Goal: Task Accomplishment & Management: Manage account settings

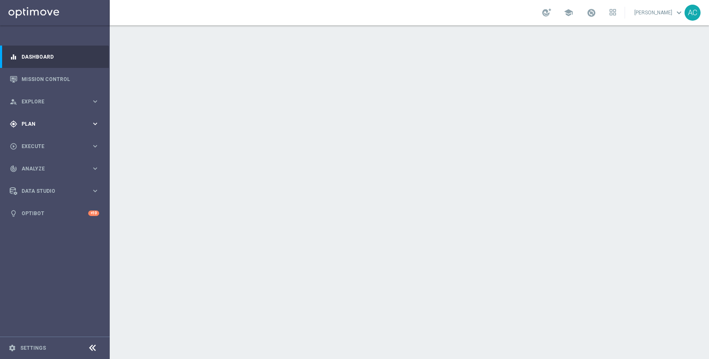
click at [62, 130] on div "gps_fixed Plan keyboard_arrow_right" at bounding box center [54, 124] width 109 height 22
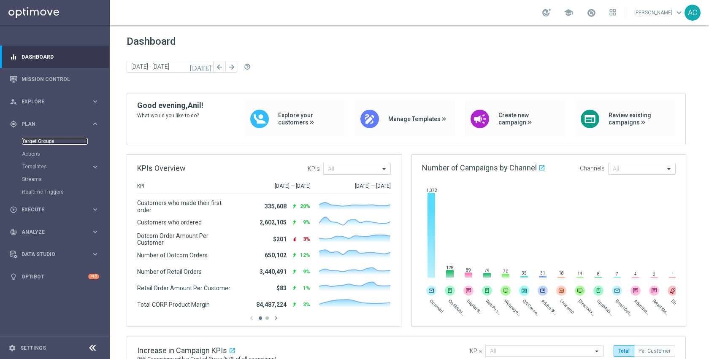
click at [50, 140] on link "Target Groups" at bounding box center [55, 141] width 66 height 7
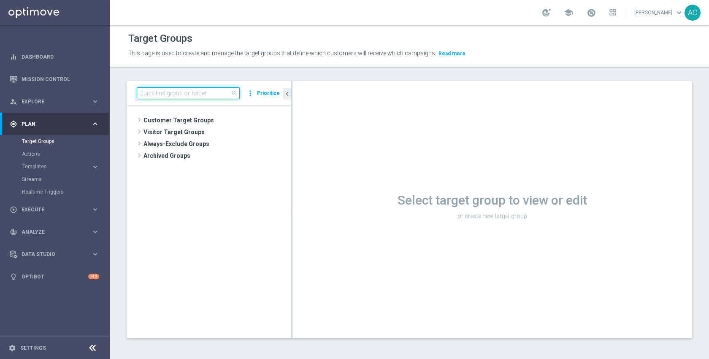
click at [190, 92] on input at bounding box center [188, 93] width 103 height 12
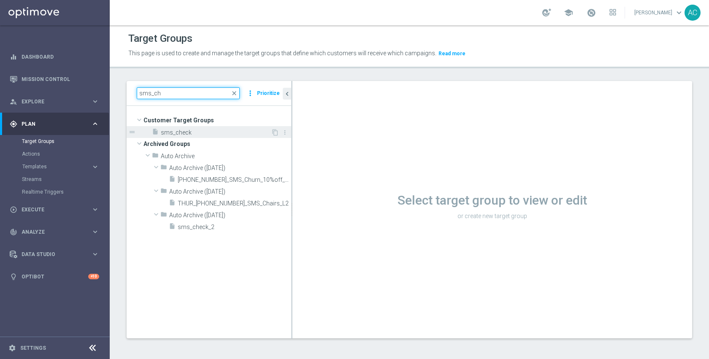
type input "sms_ch"
click at [189, 135] on span "sms_check" at bounding box center [216, 132] width 110 height 7
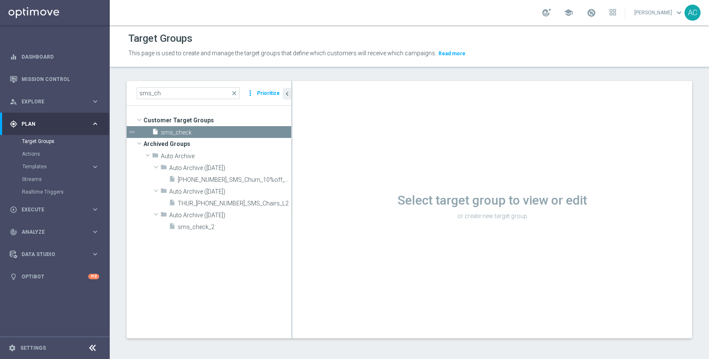
click at [601, 196] on div "Select target group to view or edit or create new target group Loading..." at bounding box center [491, 209] width 399 height 257
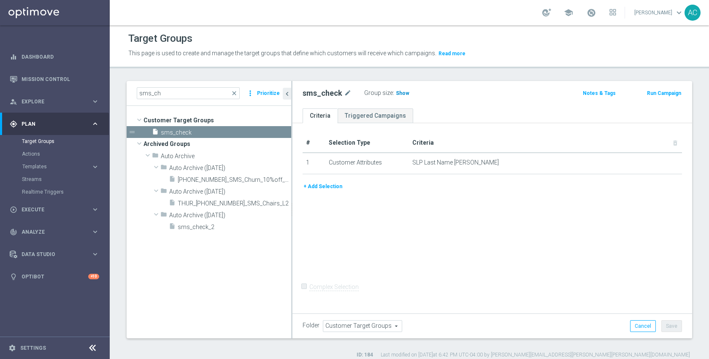
click at [399, 90] on span "Show" at bounding box center [402, 93] width 13 height 6
click at [396, 93] on span "1" at bounding box center [398, 94] width 5 height 8
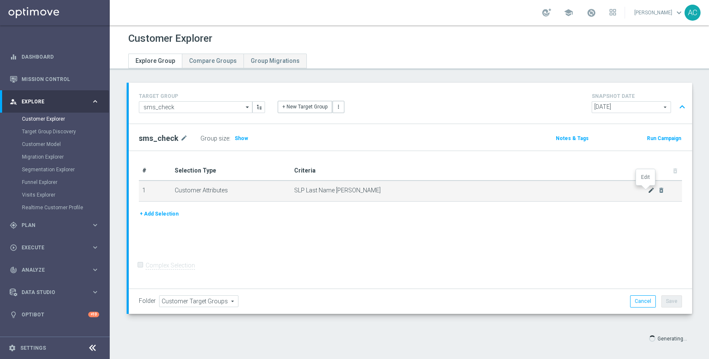
click at [647, 189] on icon "mode_edit" at bounding box center [650, 190] width 7 height 7
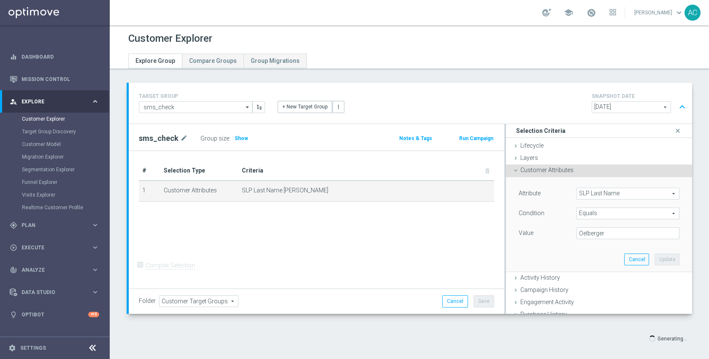
click at [583, 196] on span "SLP Last Name" at bounding box center [628, 193] width 102 height 11
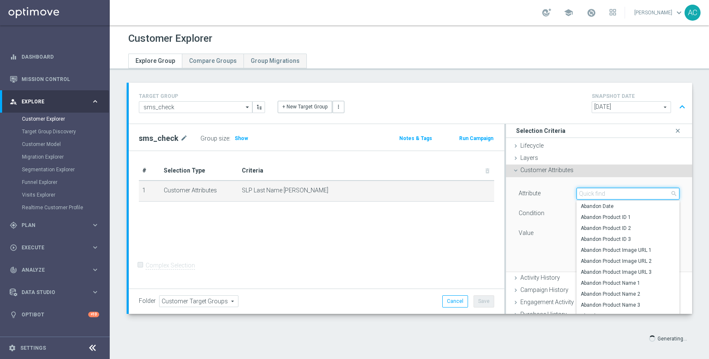
click at [583, 196] on input "search" at bounding box center [627, 194] width 103 height 12
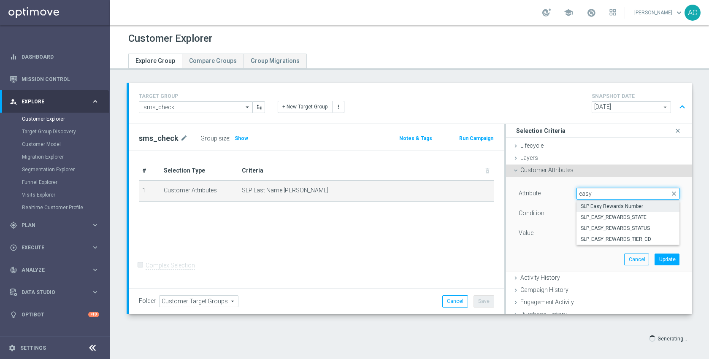
type input "easy"
click at [602, 210] on label "SLP Easy Rewards Number" at bounding box center [627, 206] width 103 height 11
type input "SLP Easy Rewards Number"
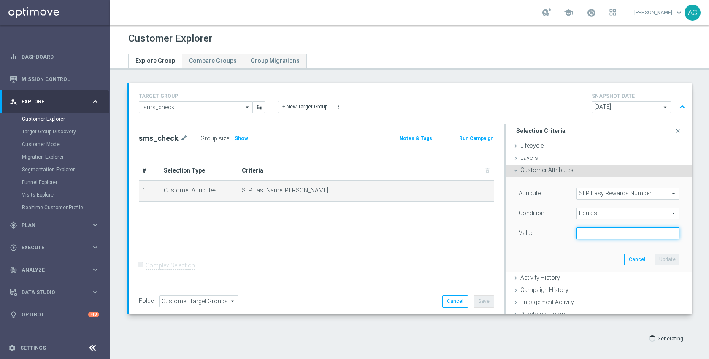
click at [597, 233] on input "text" at bounding box center [627, 233] width 103 height 12
paste input "206278343"
type input "206278343"
click at [654, 254] on button "Update" at bounding box center [666, 259] width 25 height 12
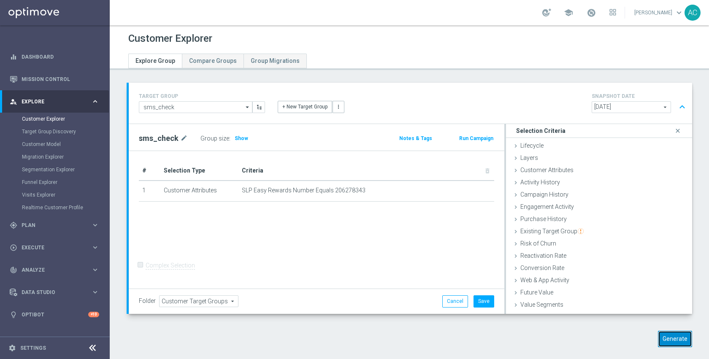
click at [660, 337] on button "Generate" at bounding box center [675, 339] width 34 height 16
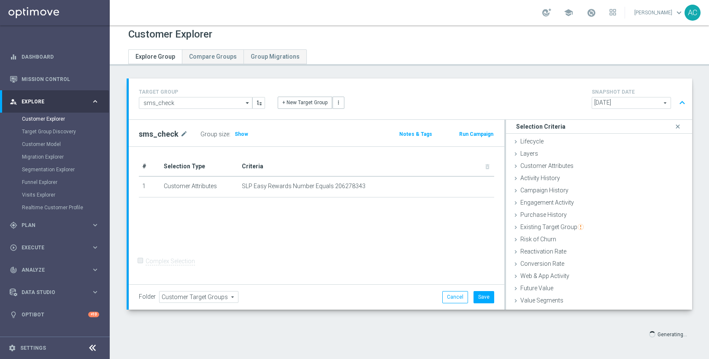
scroll to position [8, 0]
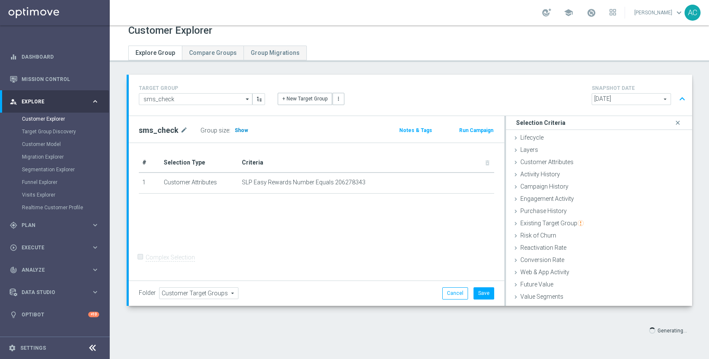
click at [235, 130] on span "Show" at bounding box center [241, 130] width 13 height 6
click at [300, 235] on div "# Selection Type Criteria delete_forever 1 Customer Attributes SLP Easy Rewards…" at bounding box center [316, 212] width 375 height 138
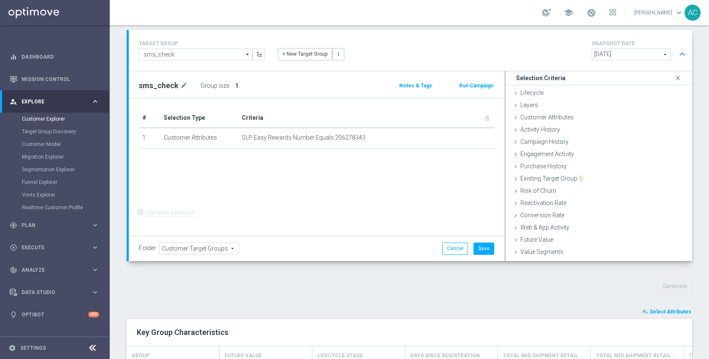
scroll to position [171, 0]
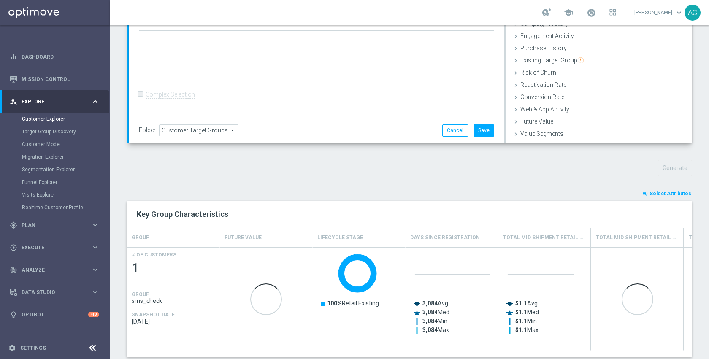
click at [649, 196] on span "Select Attributes" at bounding box center [670, 194] width 42 height 6
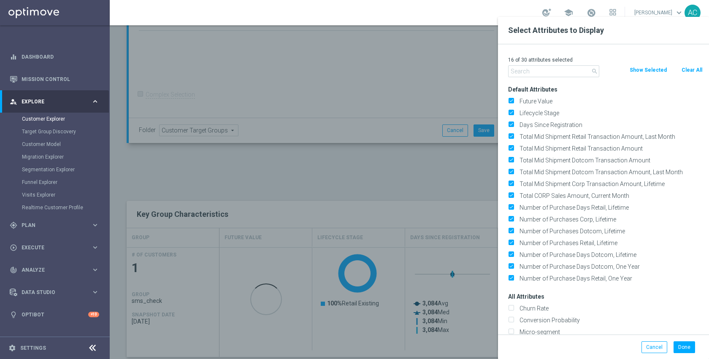
click at [689, 70] on button "Clear All" at bounding box center [691, 69] width 22 height 9
checkbox input "false"
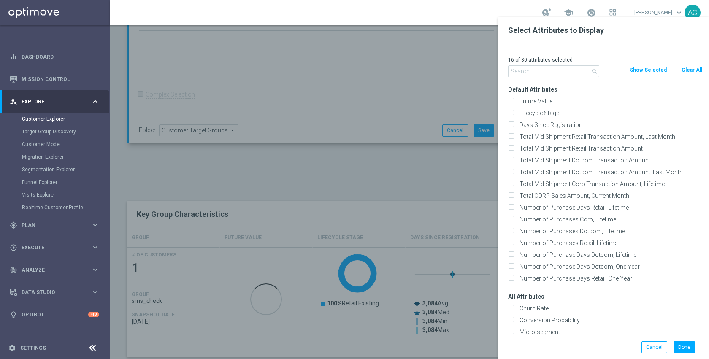
checkbox input "false"
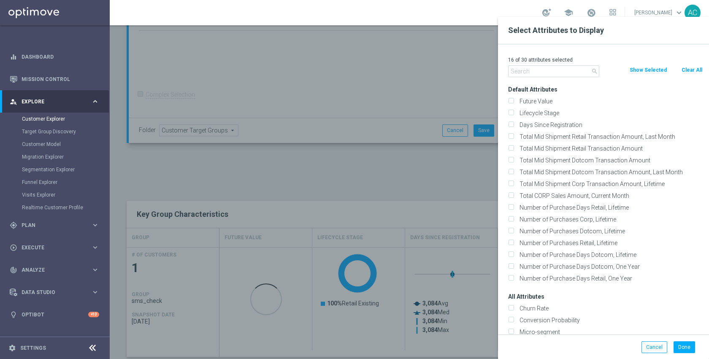
checkbox input "false"
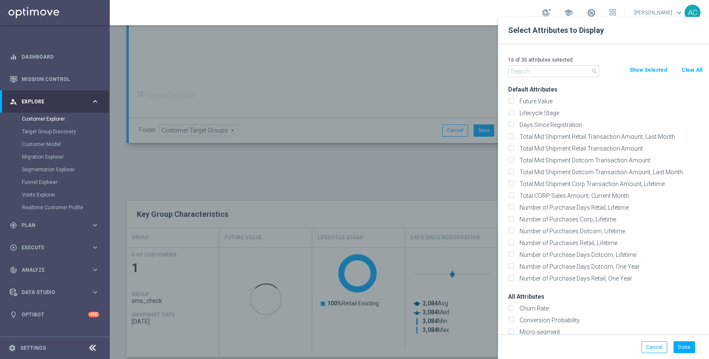
checkbox input "false"
click at [567, 73] on input "text" at bounding box center [553, 71] width 91 height 12
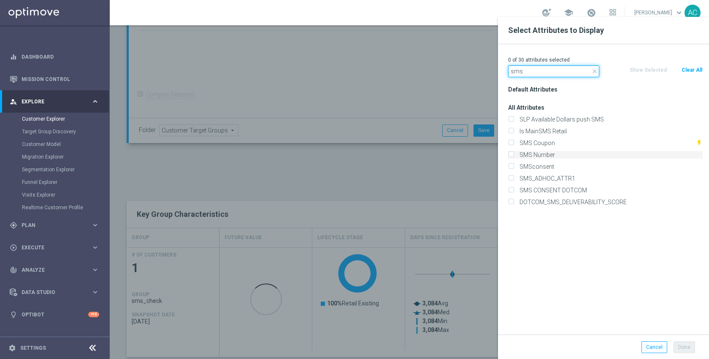
type input "sms"
click at [553, 156] on label "SMS Number" at bounding box center [609, 155] width 186 height 8
click at [513, 156] on input "SMS Number" at bounding box center [510, 155] width 5 height 5
checkbox input "true"
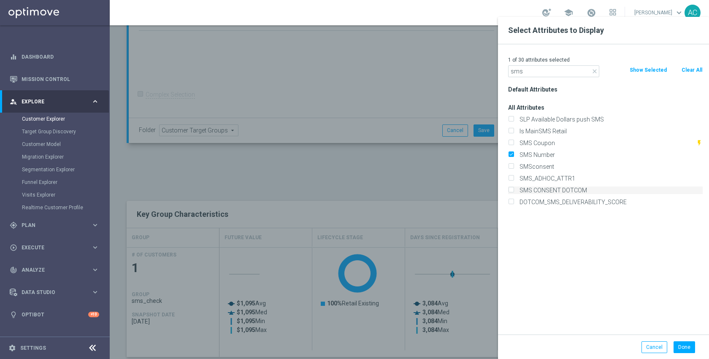
click at [554, 188] on label "SMS CONSENT DOTCOM" at bounding box center [609, 190] width 186 height 8
click at [513, 189] on input "SMS CONSENT DOTCOM" at bounding box center [510, 191] width 5 height 5
checkbox input "true"
click at [544, 129] on label "Is MainSMS Retail" at bounding box center [609, 131] width 186 height 8
click at [513, 129] on input "Is MainSMS Retail" at bounding box center [510, 131] width 5 height 5
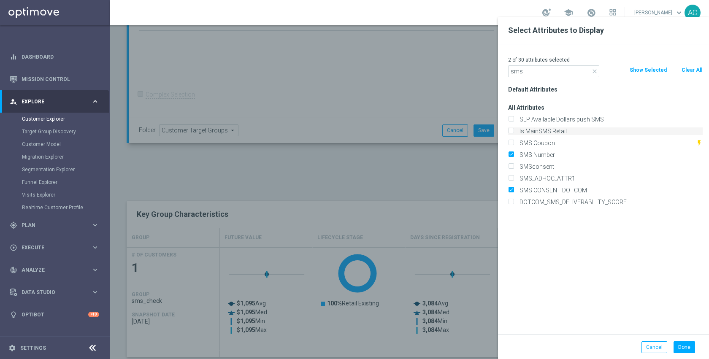
checkbox input "true"
click at [538, 75] on input "sms" at bounding box center [553, 71] width 91 height 12
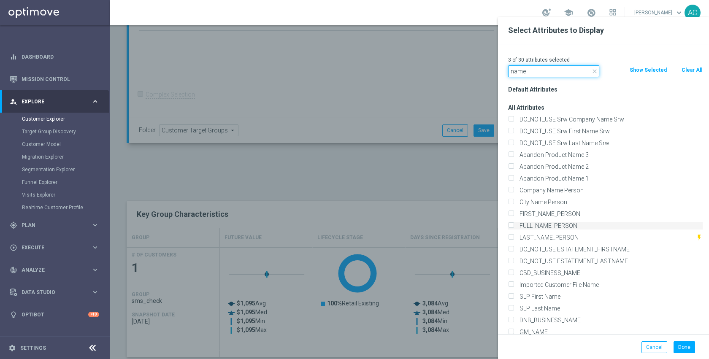
type input "name"
click at [577, 225] on label "FULL_NAME_PERSON" at bounding box center [609, 226] width 186 height 8
click at [513, 225] on input "FULL_NAME_PERSON" at bounding box center [510, 226] width 5 height 5
checkbox input "true"
click at [576, 235] on label "LAST_NAME_PERSON" at bounding box center [605, 238] width 179 height 8
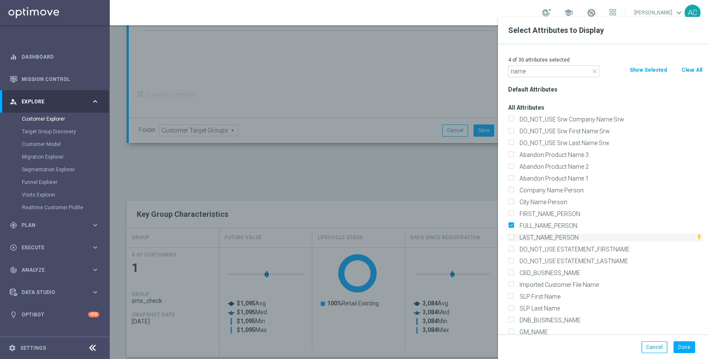
click at [513, 236] on input "LAST_NAME_PERSON" at bounding box center [510, 238] width 5 height 5
checkbox input "true"
click at [571, 212] on label "FIRST_NAME_PERSON" at bounding box center [609, 214] width 186 height 8
click at [513, 212] on input "FIRST_NAME_PERSON" at bounding box center [510, 214] width 5 height 5
checkbox input "true"
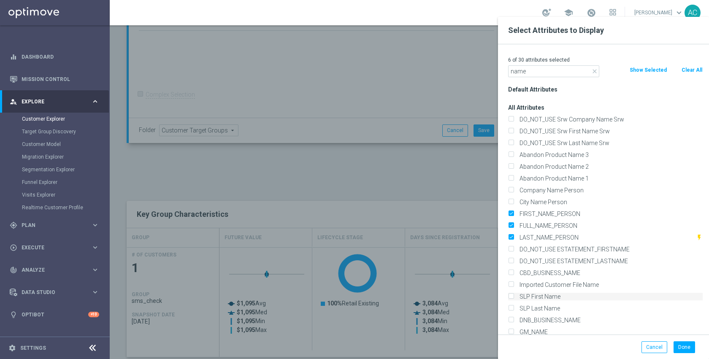
click at [569, 299] on label "SLP First Name" at bounding box center [609, 297] width 186 height 8
click at [513, 299] on input "SLP First Name" at bounding box center [510, 297] width 5 height 5
checkbox input "true"
click at [567, 306] on label "SLP Last Name" at bounding box center [609, 309] width 186 height 8
click at [513, 307] on input "SLP Last Name" at bounding box center [510, 309] width 5 height 5
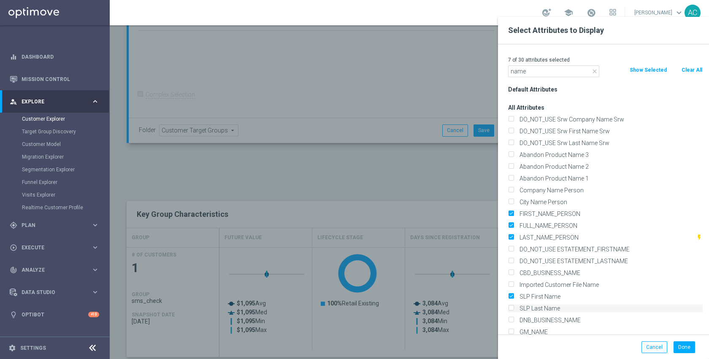
checkbox input "true"
click at [545, 73] on input "name" at bounding box center [553, 71] width 91 height 12
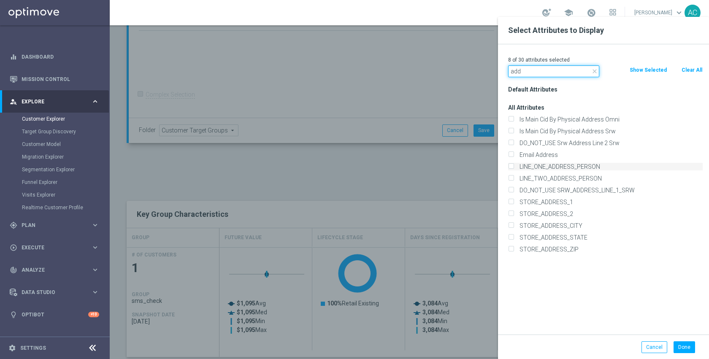
type input "add"
click at [561, 168] on label "LINE_ONE_ADDRESS_PERSON" at bounding box center [609, 167] width 186 height 8
click at [513, 168] on input "LINE_ONE_ADDRESS_PERSON" at bounding box center [510, 167] width 5 height 5
checkbox input "true"
click at [562, 178] on label "LINE_TWO_ADDRESS_PERSON" at bounding box center [609, 179] width 186 height 8
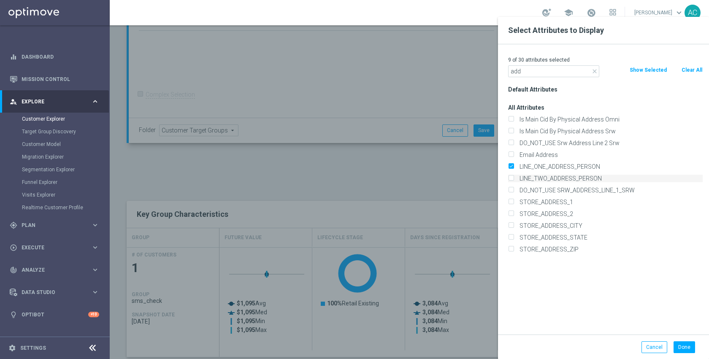
click at [513, 178] on input "LINE_TWO_ADDRESS_PERSON" at bounding box center [510, 179] width 5 height 5
checkbox input "true"
click at [686, 342] on button "Done" at bounding box center [684, 347] width 22 height 12
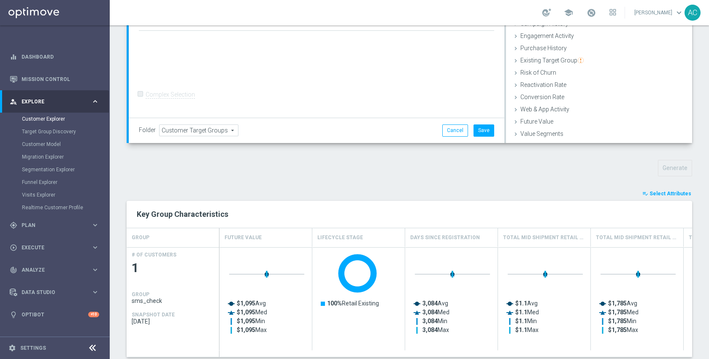
type input "Search"
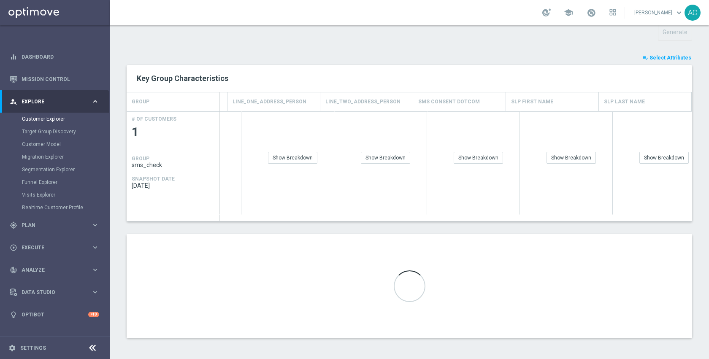
scroll to position [0, 456]
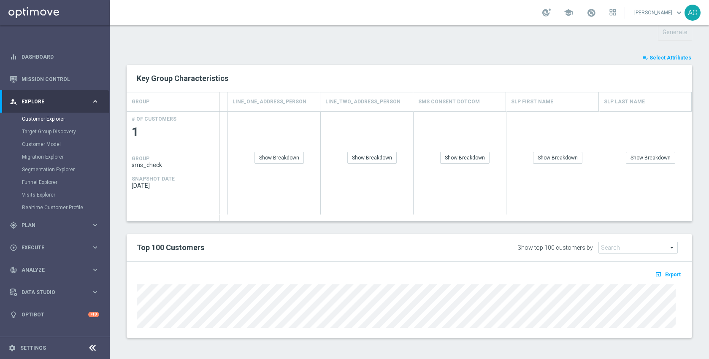
click at [402, 253] on div "Top 100 Customers" at bounding box center [292, 247] width 325 height 14
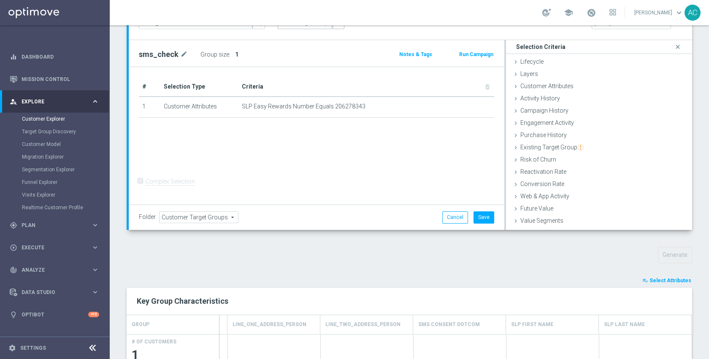
scroll to position [0, 0]
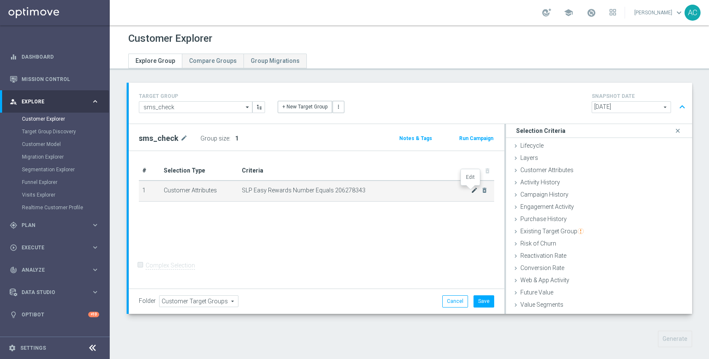
click at [471, 190] on icon "mode_edit" at bounding box center [474, 190] width 7 height 7
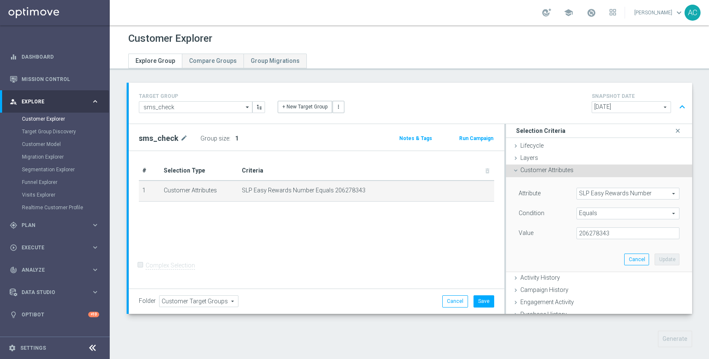
click at [613, 196] on span "SLP Easy Rewards Number" at bounding box center [628, 193] width 102 height 11
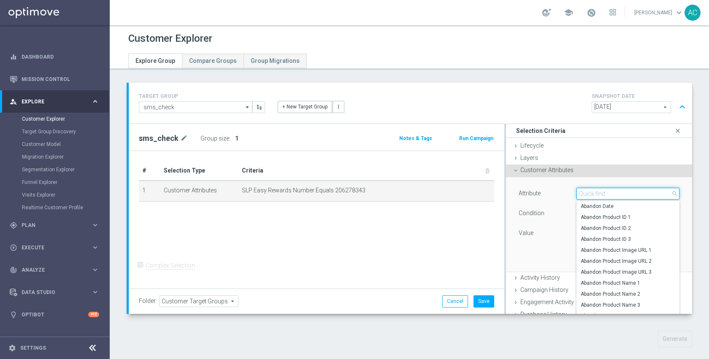
click at [612, 195] on input "search" at bounding box center [627, 194] width 103 height 12
type input "sms"
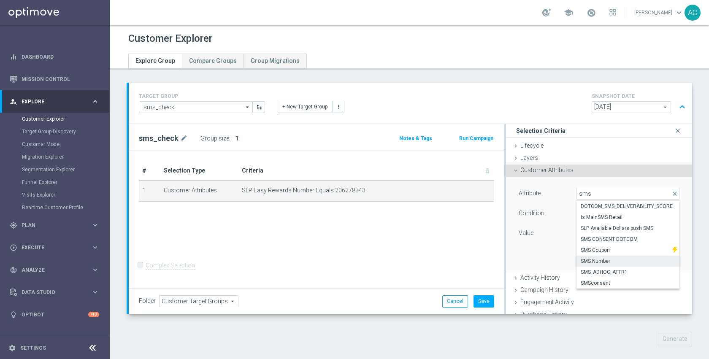
click at [614, 260] on span "SMS Number" at bounding box center [627, 261] width 94 height 7
type input "SMS Number"
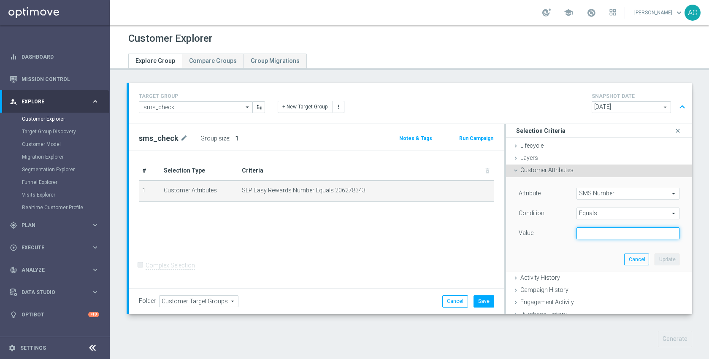
click at [600, 229] on input "text" at bounding box center [627, 233] width 103 height 12
paste input "13104907090"
type input "13104907090"
click at [654, 259] on button "Update" at bounding box center [666, 259] width 25 height 12
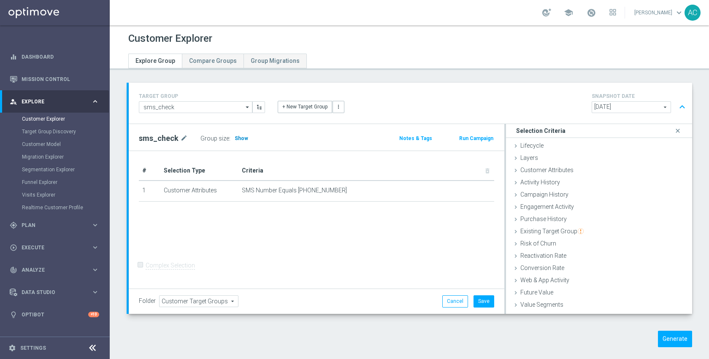
click at [235, 138] on span "Show" at bounding box center [241, 138] width 13 height 6
click at [350, 251] on div "# Selection Type Criteria delete_forever 1 Customer Attributes SMS Number Equal…" at bounding box center [316, 220] width 375 height 138
